Goal: Task Accomplishment & Management: Use online tool/utility

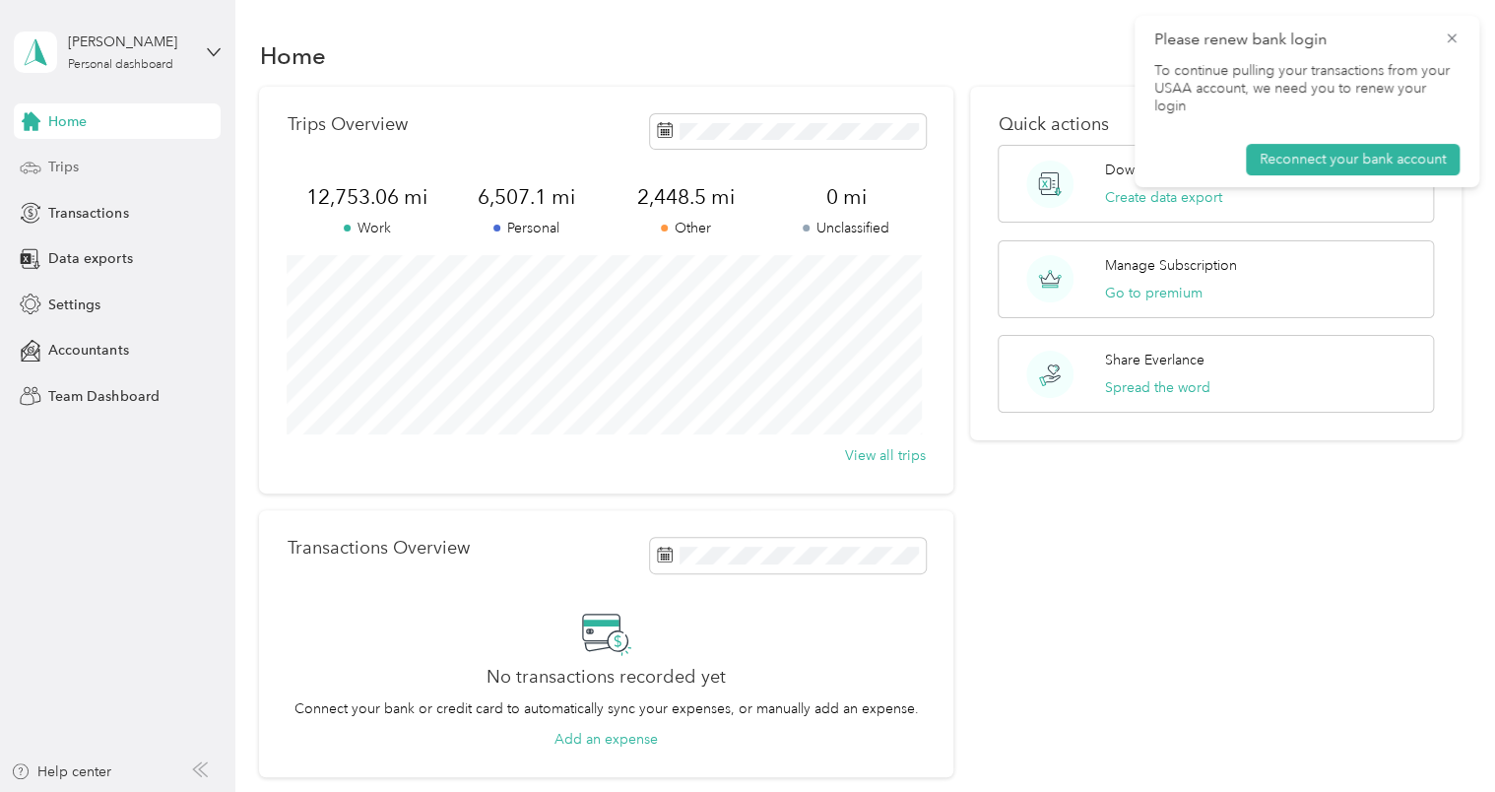
click at [69, 167] on span "Trips" at bounding box center [63, 167] width 31 height 21
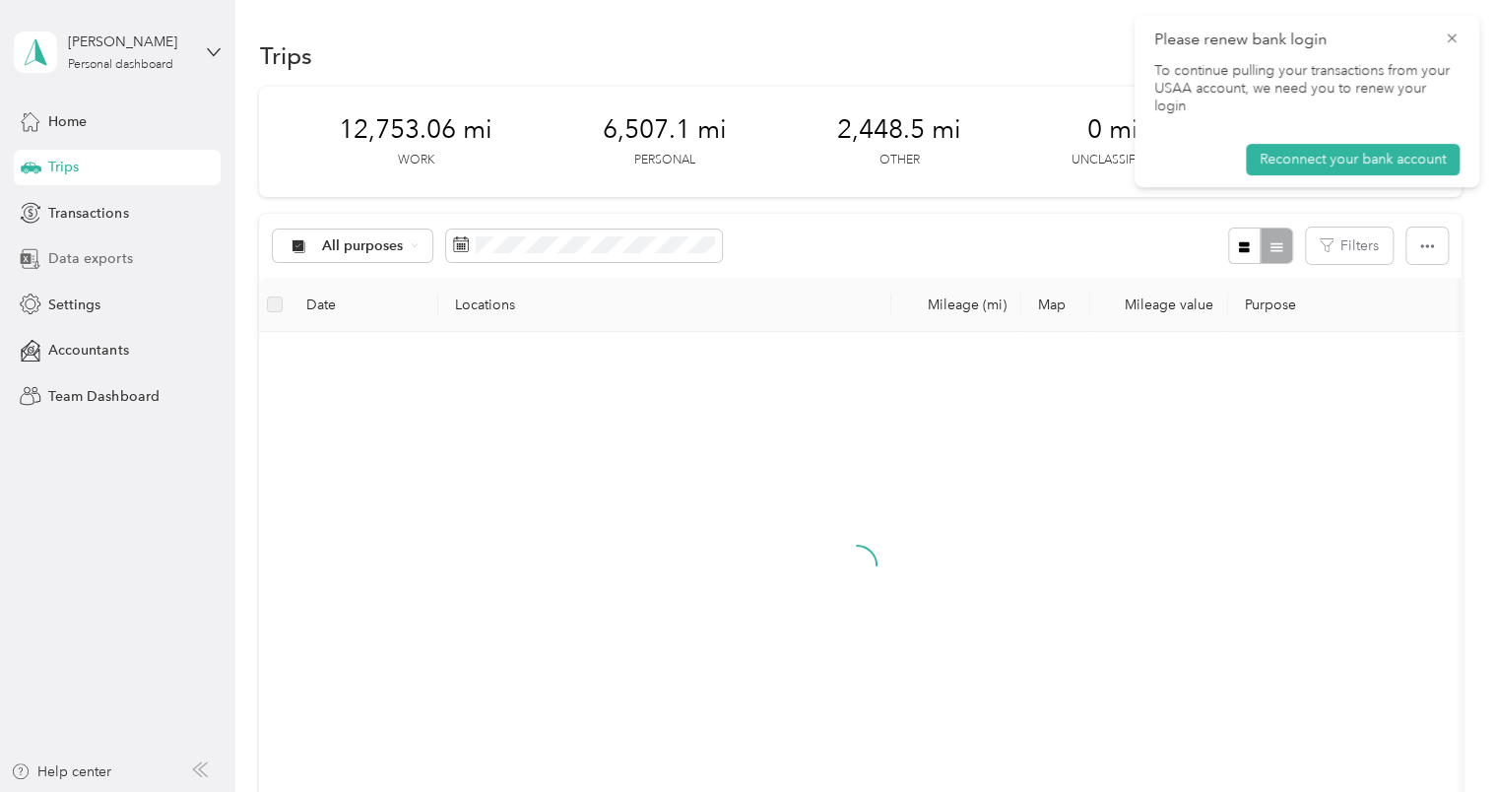
click at [122, 259] on span "Data exports" at bounding box center [90, 258] width 84 height 21
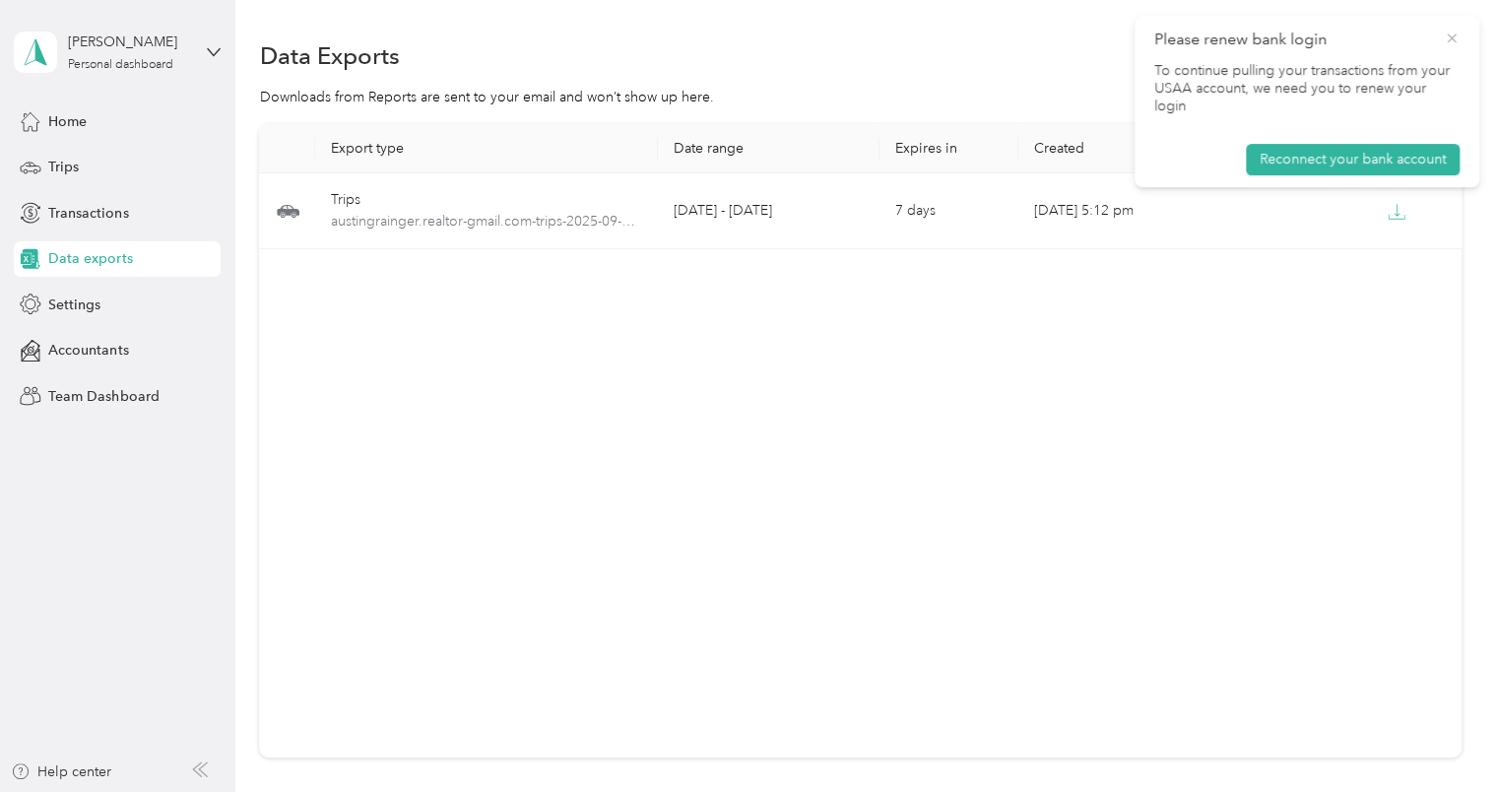
click at [1454, 37] on icon at bounding box center [1452, 39] width 16 height 18
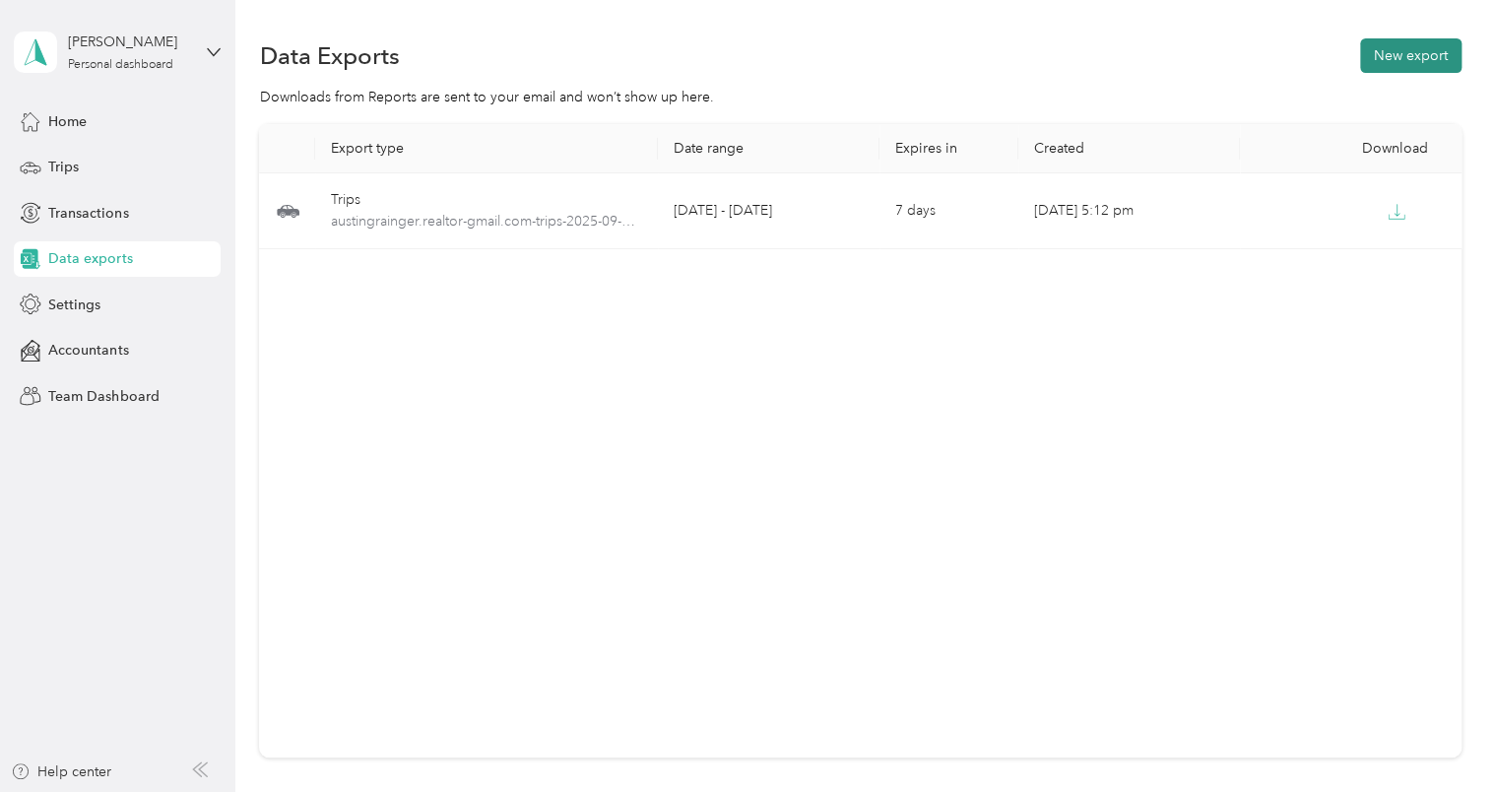
click at [1401, 62] on button "New export" at bounding box center [1410, 55] width 101 height 34
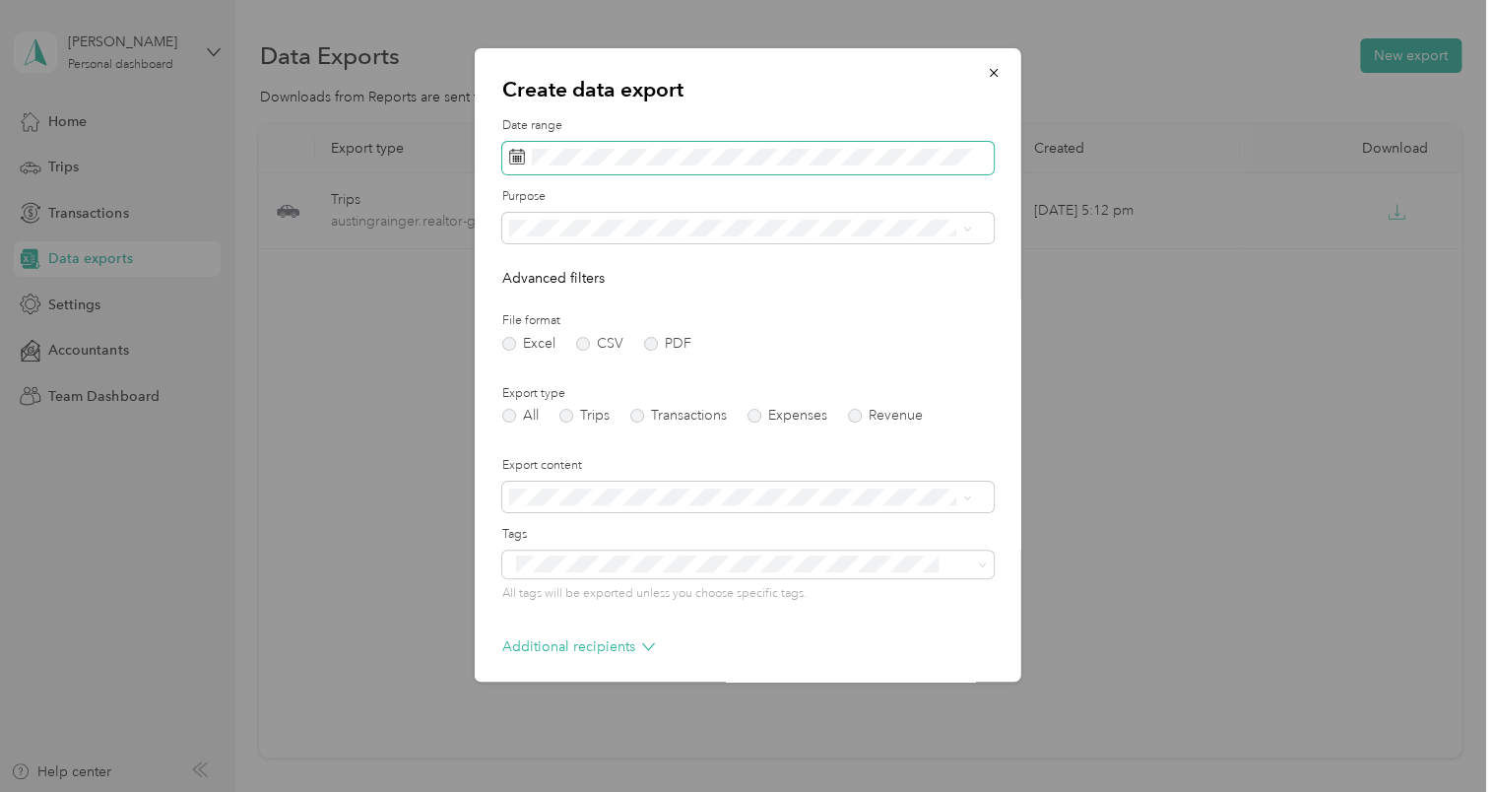
click at [576, 169] on span at bounding box center [748, 158] width 492 height 33
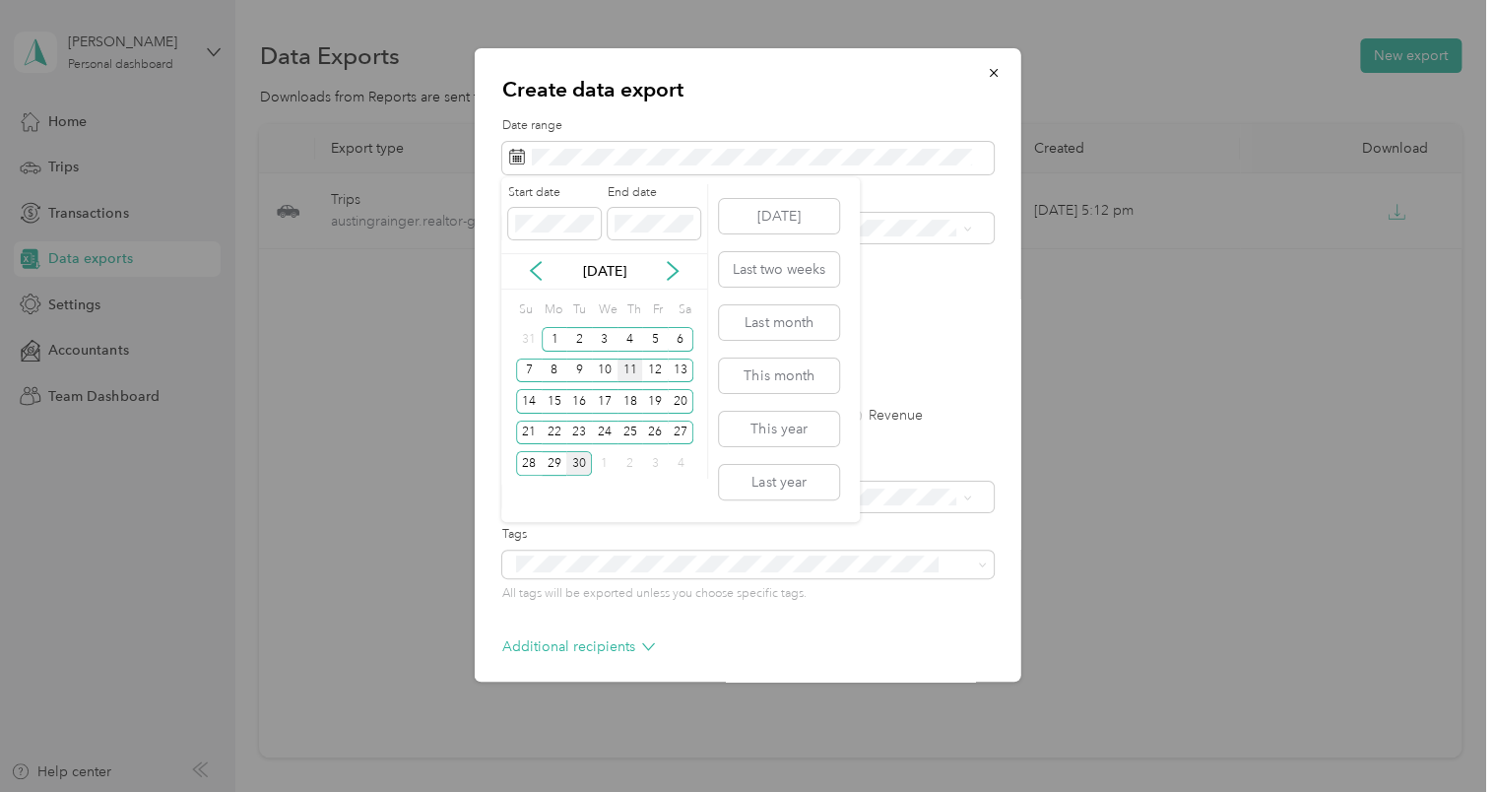
click at [630, 369] on div "11" at bounding box center [631, 371] width 26 height 25
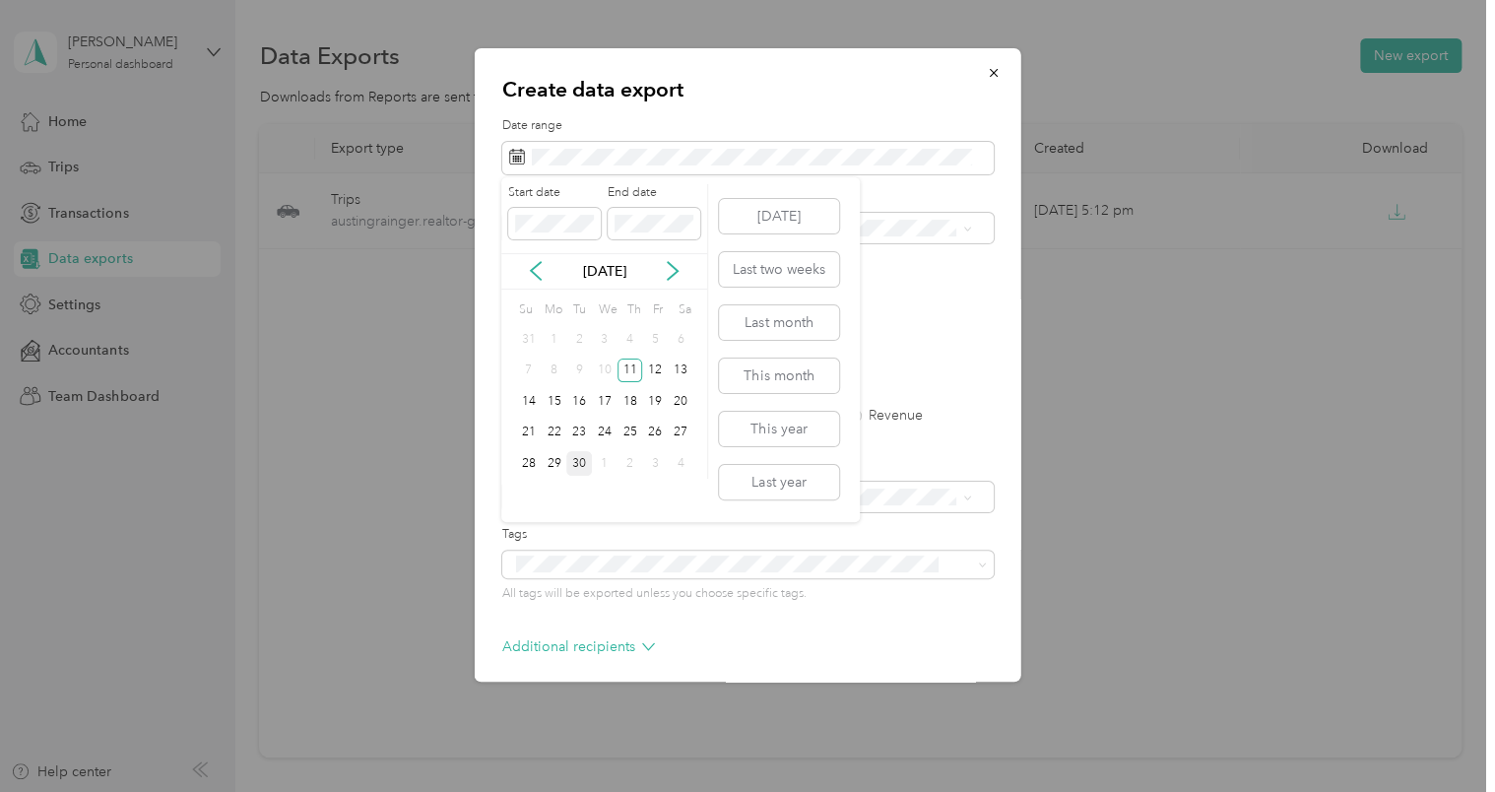
click at [579, 463] on div "30" at bounding box center [579, 463] width 26 height 25
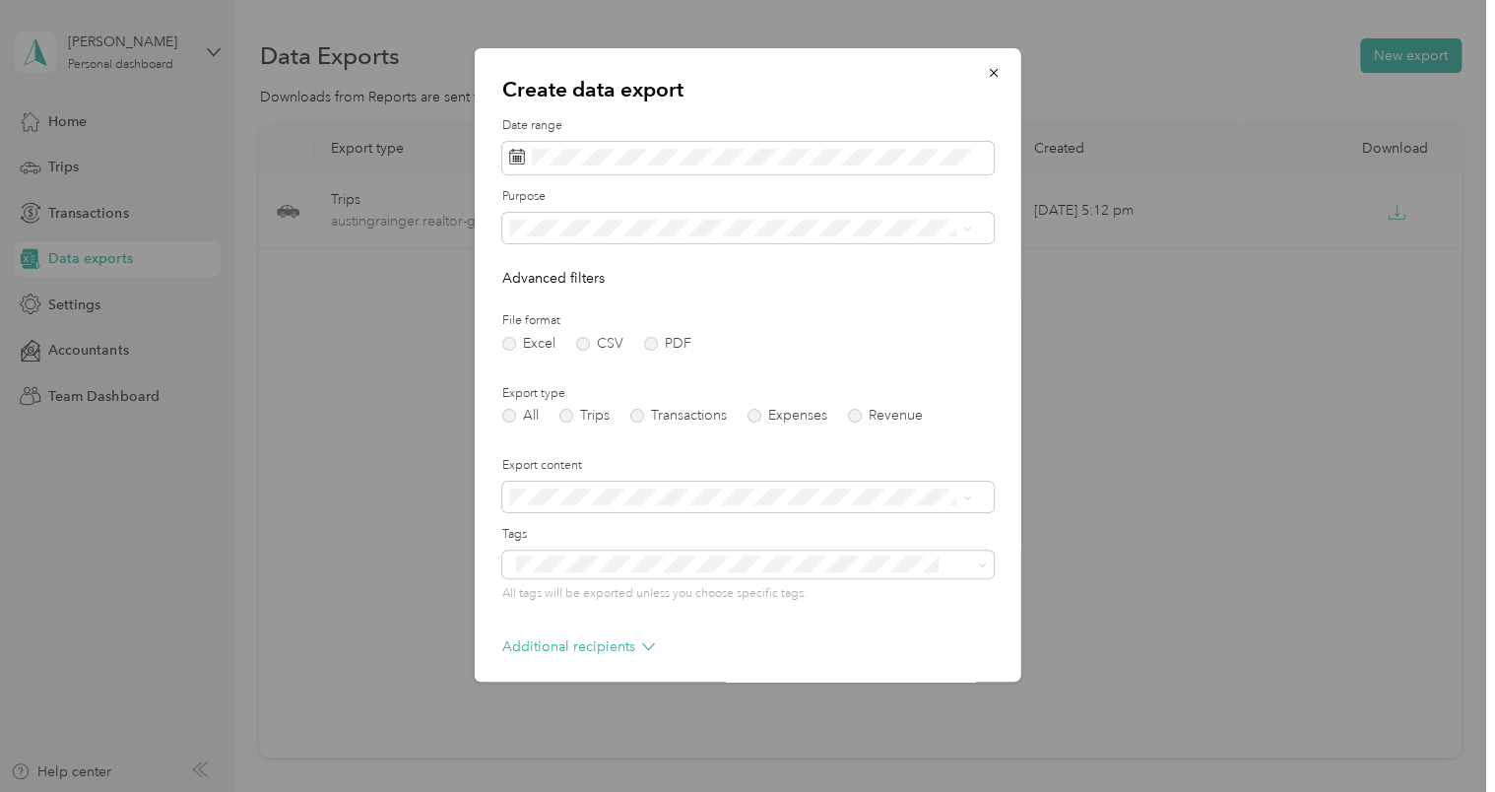
click at [554, 436] on li "Medical" at bounding box center [739, 435] width 477 height 34
click at [570, 418] on label "Trips" at bounding box center [585, 416] width 50 height 14
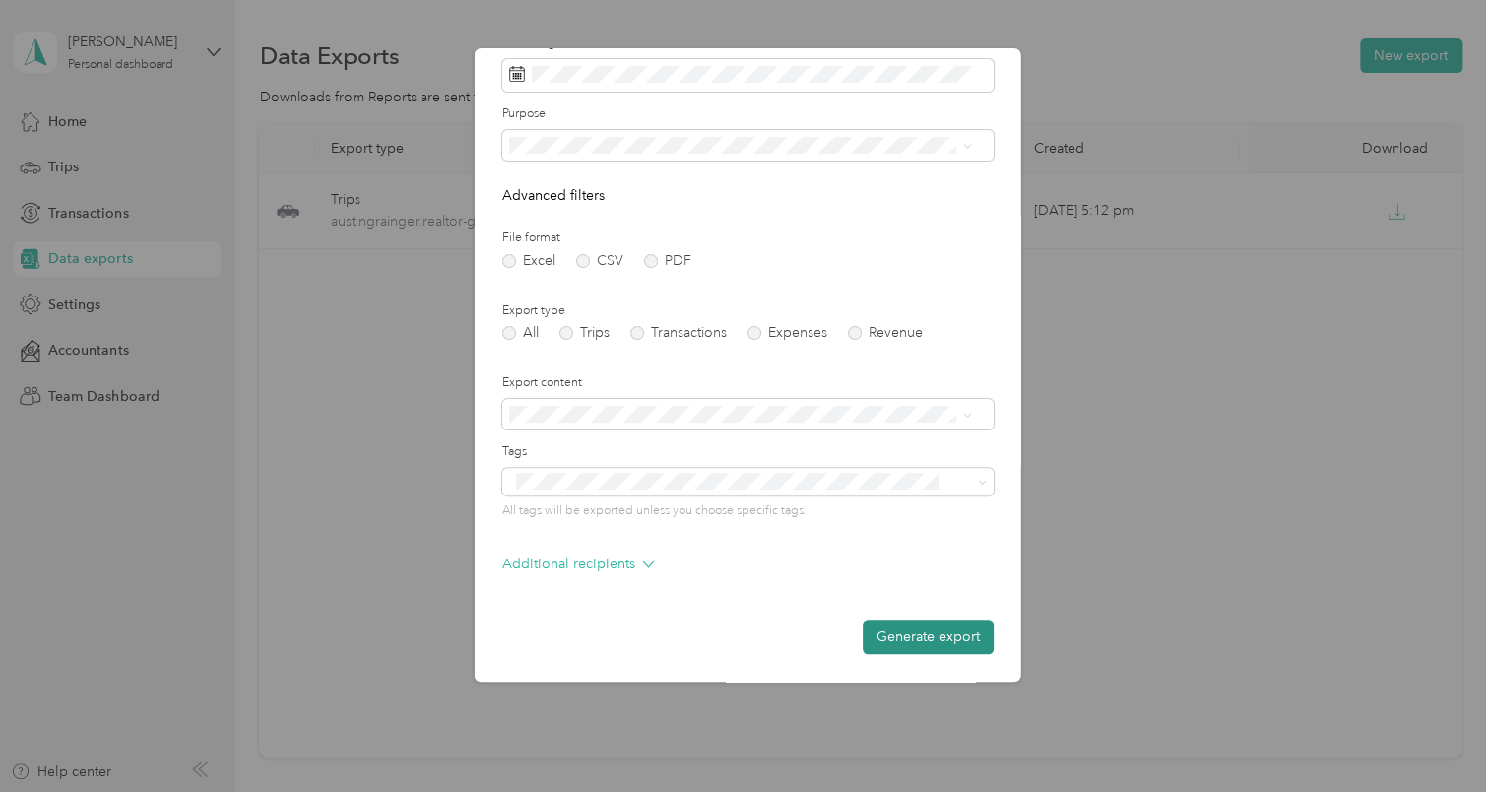
click at [913, 633] on button "Generate export" at bounding box center [928, 637] width 131 height 34
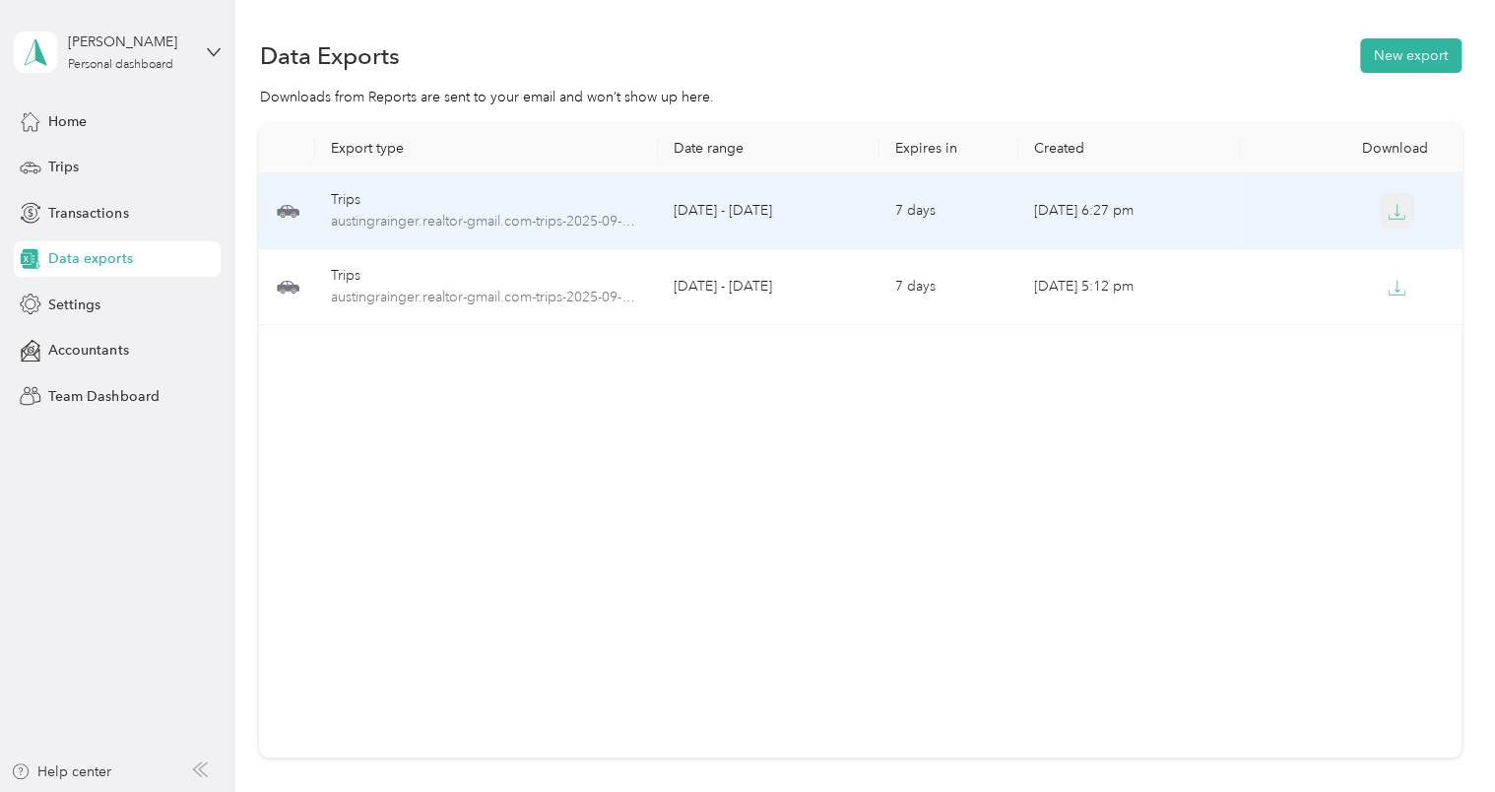
click at [1394, 213] on icon "button" at bounding box center [1397, 212] width 18 height 18
